Goal: Find specific page/section

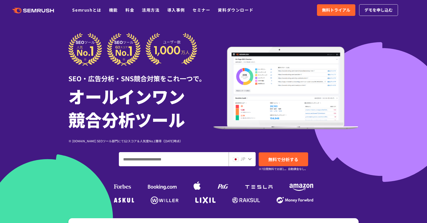
drag, startPoint x: 347, startPoint y: 23, endPoint x: 362, endPoint y: 139, distance: 116.6
drag, startPoint x: 362, startPoint y: 139, endPoint x: 290, endPoint y: 28, distance: 131.4
click at [290, 28] on div at bounding box center [213, 140] width 427 height 281
drag, startPoint x: 352, startPoint y: 53, endPoint x: 360, endPoint y: 117, distance: 64.6
click at [360, 117] on div "SEO・広告分析・SNS競合対策をこれ一つで。 オールインワン 競合分析ツール ※ [DOMAIN_NAME] SEOツール部門にてG2スコア＆人気度No.1…" at bounding box center [213, 119] width 300 height 173
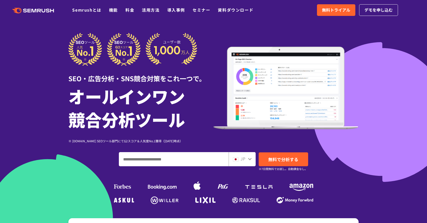
drag, startPoint x: 363, startPoint y: 76, endPoint x: 333, endPoint y: 146, distance: 76.2
click at [333, 146] on div "SEO・広告分析・SNS競合対策をこれ一つで。 オールインワン 競合分析ツール ※ [DOMAIN_NAME] SEOツール部門にてG2スコア＆人気度No.1…" at bounding box center [213, 119] width 290 height 173
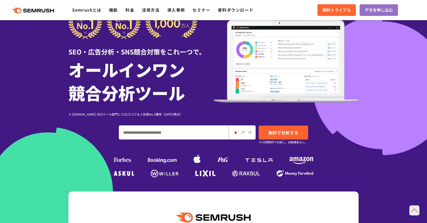
scroll to position [25, 0]
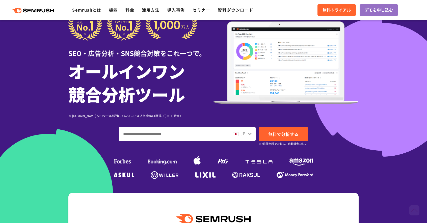
click at [239, 137] on div "JP" at bounding box center [242, 134] width 27 height 14
click at [250, 135] on icon at bounding box center [250, 134] width 4 height 2
click at [244, 130] on span "JP" at bounding box center [243, 133] width 5 height 6
drag, startPoint x: 244, startPoint y: 130, endPoint x: 248, endPoint y: 135, distance: 6.6
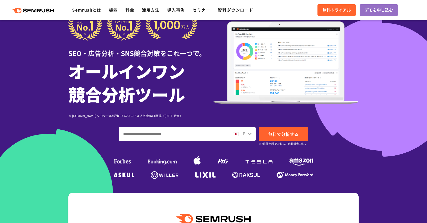
click at [248, 135] on icon at bounding box center [250, 134] width 4 height 4
click at [250, 135] on icon at bounding box center [250, 134] width 4 height 2
click at [249, 134] on icon at bounding box center [250, 134] width 4 height 2
click at [241, 135] on span "JP" at bounding box center [243, 133] width 5 height 6
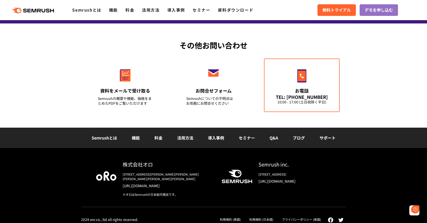
scroll to position [0, 0]
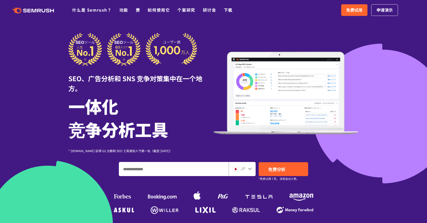
click at [197, 173] on input "输入您的域名、关键字或网址" at bounding box center [173, 169] width 109 height 14
type input "**********"
click at [251, 169] on icon at bounding box center [250, 169] width 4 height 4
click at [249, 169] on icon at bounding box center [250, 169] width 4 height 2
